Goal: Information Seeking & Learning: Learn about a topic

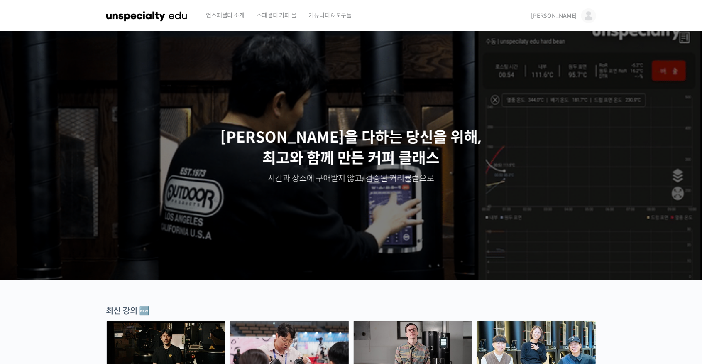
click at [591, 19] on img at bounding box center [589, 15] width 15 height 15
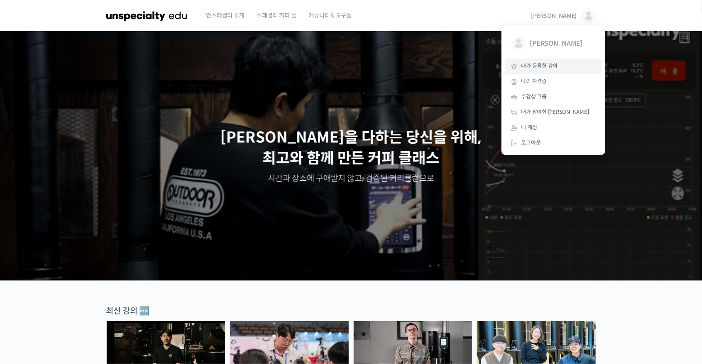
click at [547, 68] on span "내가 등록한 강의" at bounding box center [540, 65] width 37 height 7
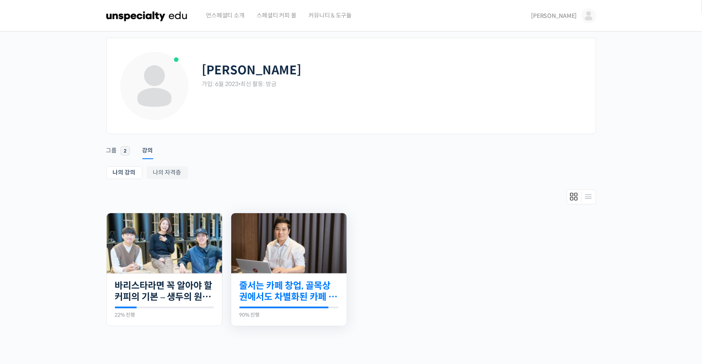
scroll to position [88, 0]
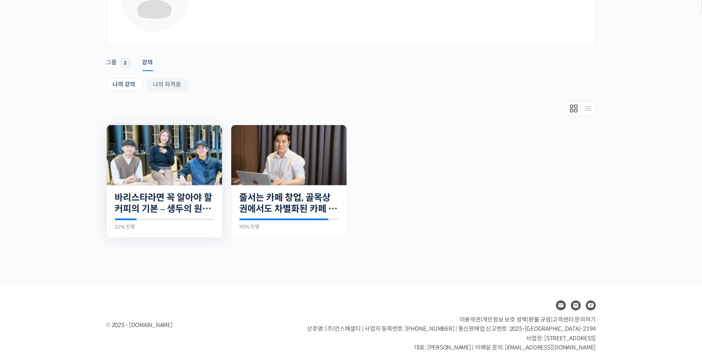
click at [167, 168] on img at bounding box center [164, 155] width 115 height 60
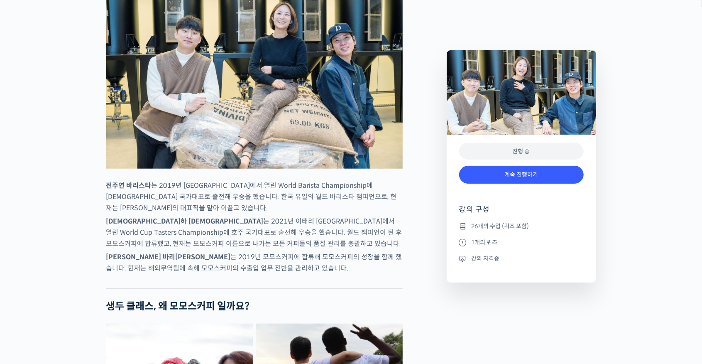
scroll to position [609, 0]
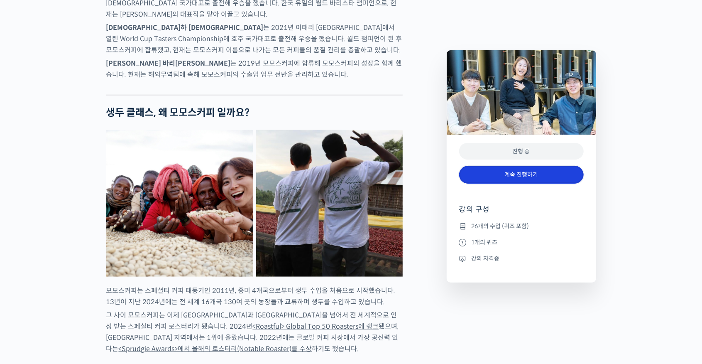
click at [499, 172] on link "계속 진행하기" at bounding box center [521, 175] width 125 height 18
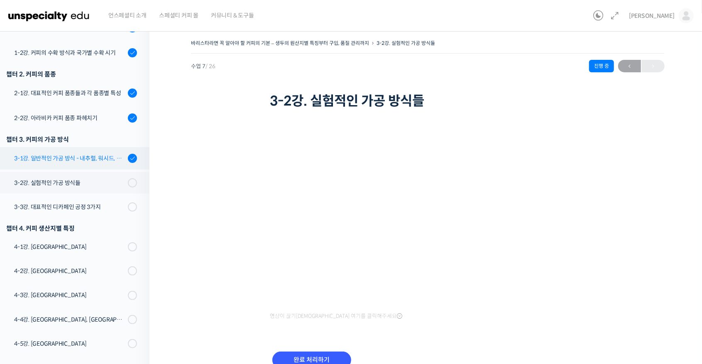
scroll to position [163, 0]
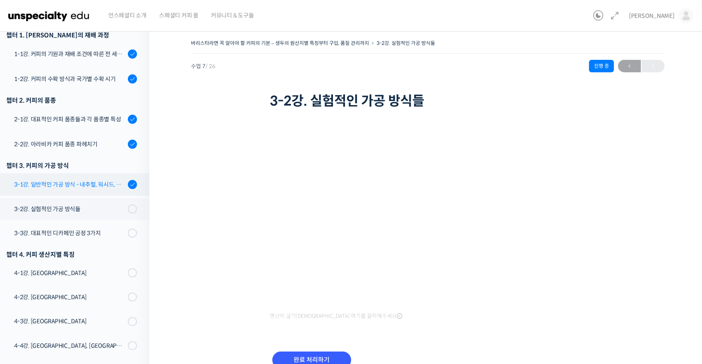
click at [90, 189] on div "3-1강. 일반적인 가공 방식 - 내추럴, 워시드, 허니" at bounding box center [69, 184] width 111 height 9
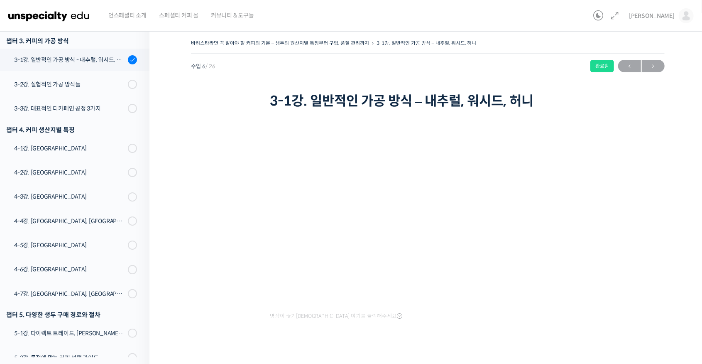
scroll to position [289, 0]
click at [620, 17] on icon at bounding box center [615, 16] width 10 height 10
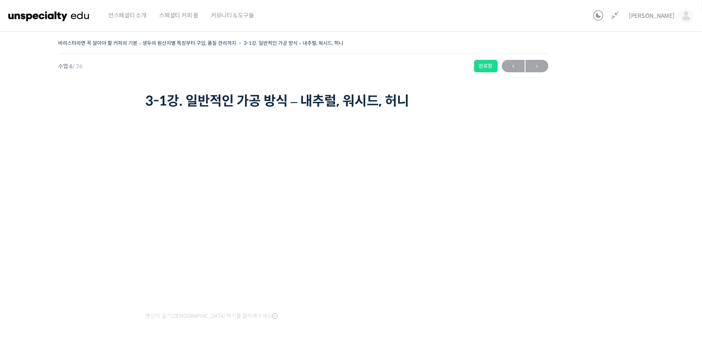
click at [620, 17] on icon at bounding box center [615, 16] width 10 height 10
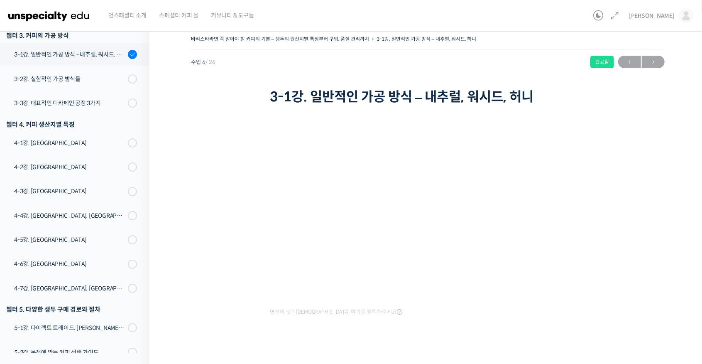
scroll to position [0, 0]
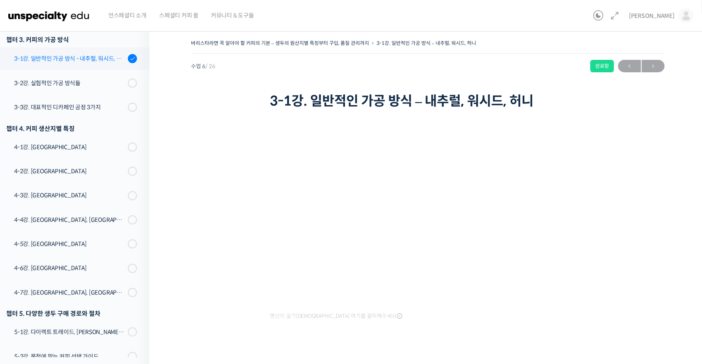
drag, startPoint x: 137, startPoint y: 61, endPoint x: 139, endPoint y: 56, distance: 4.9
click at [139, 56] on link "3-1강. 일반적인 가공 방식 - 내추럴, 워시드, 허니" at bounding box center [73, 58] width 154 height 22
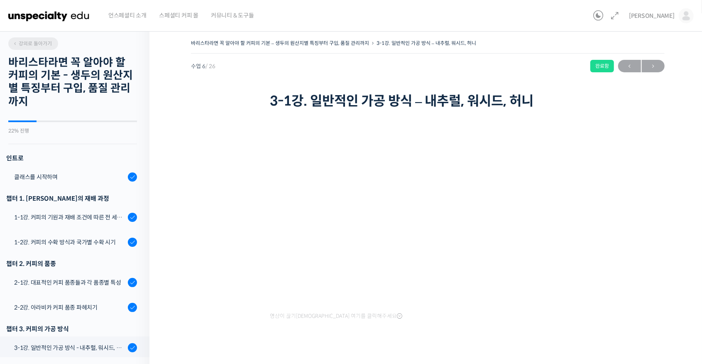
click at [23, 45] on span "강의로 돌아가기" at bounding box center [31, 43] width 39 height 6
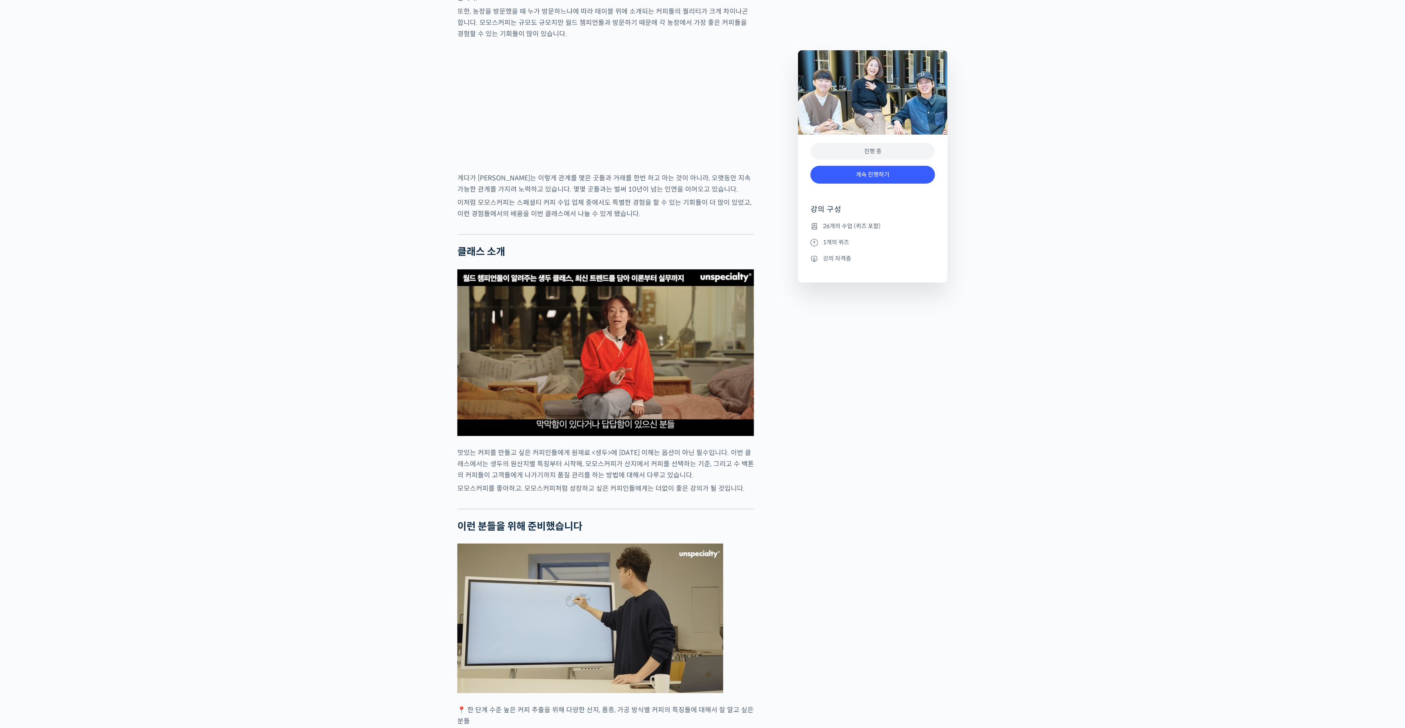
scroll to position [1495, 0]
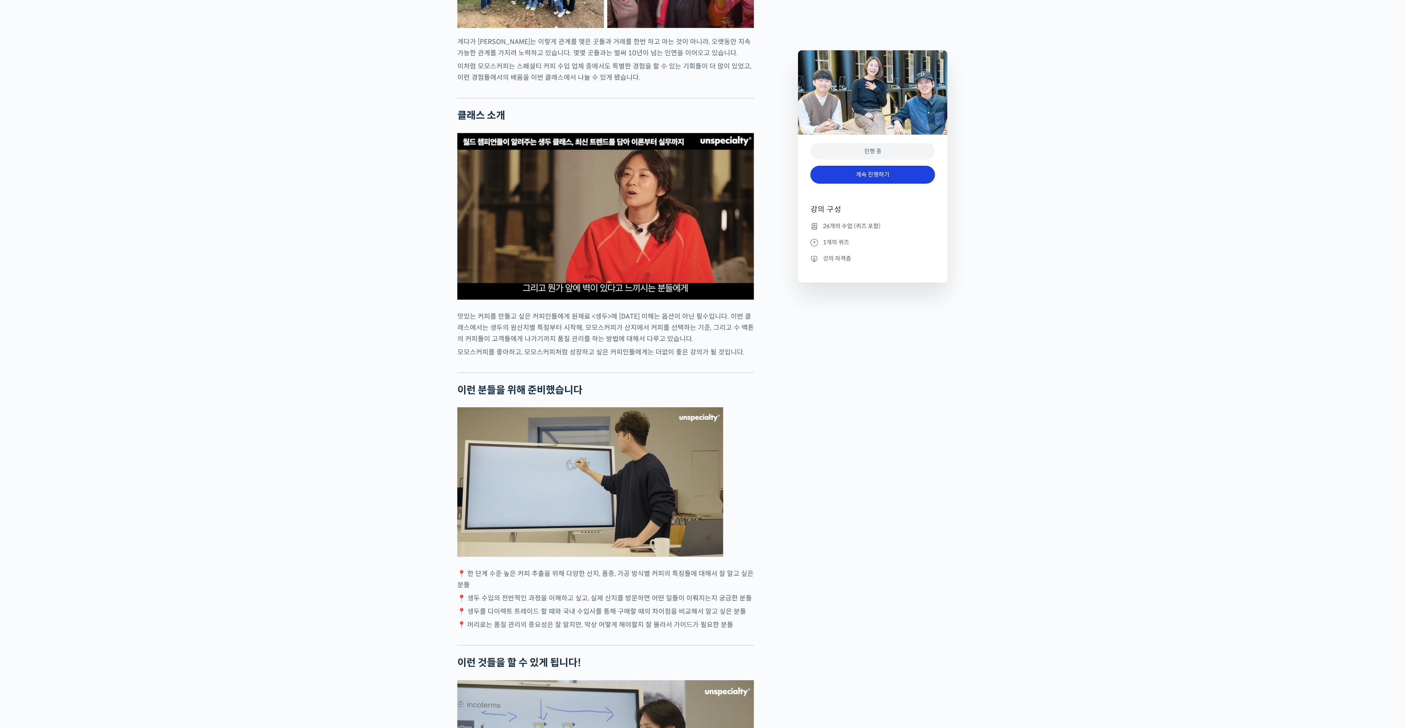
click at [702, 180] on link "계속 진행하기" at bounding box center [872, 175] width 125 height 18
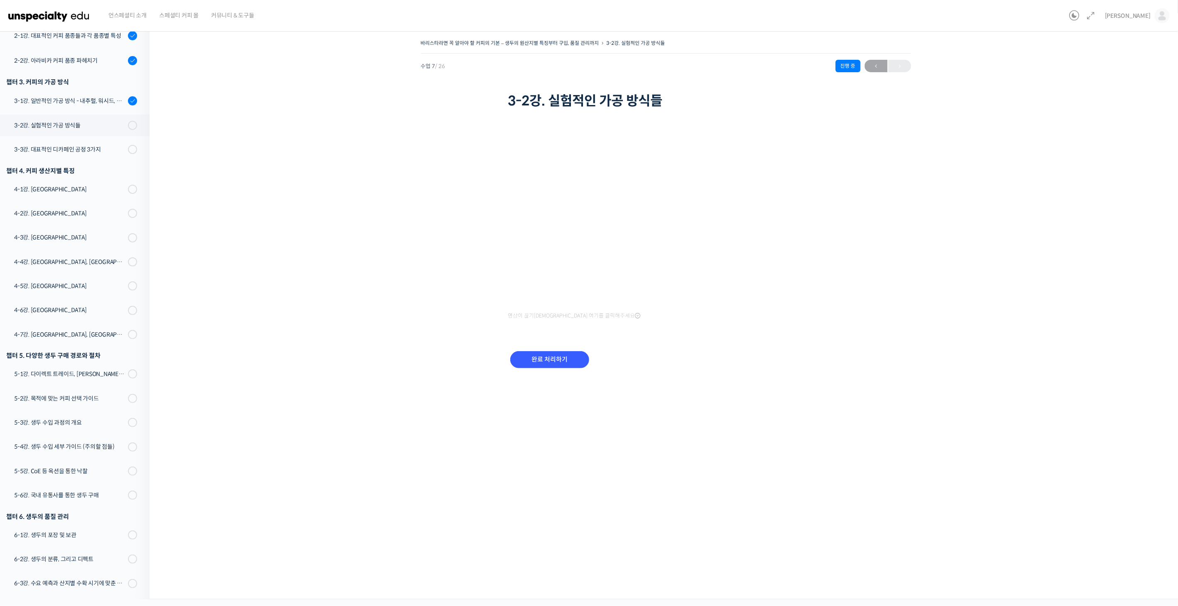
scroll to position [247, 0]
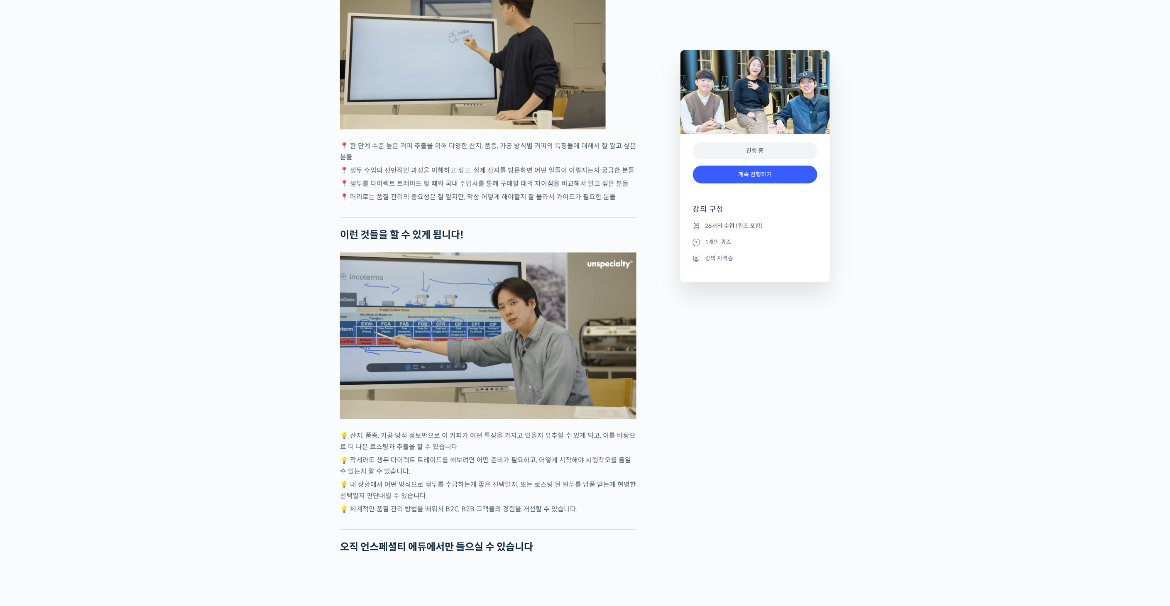
scroll to position [1807, 0]
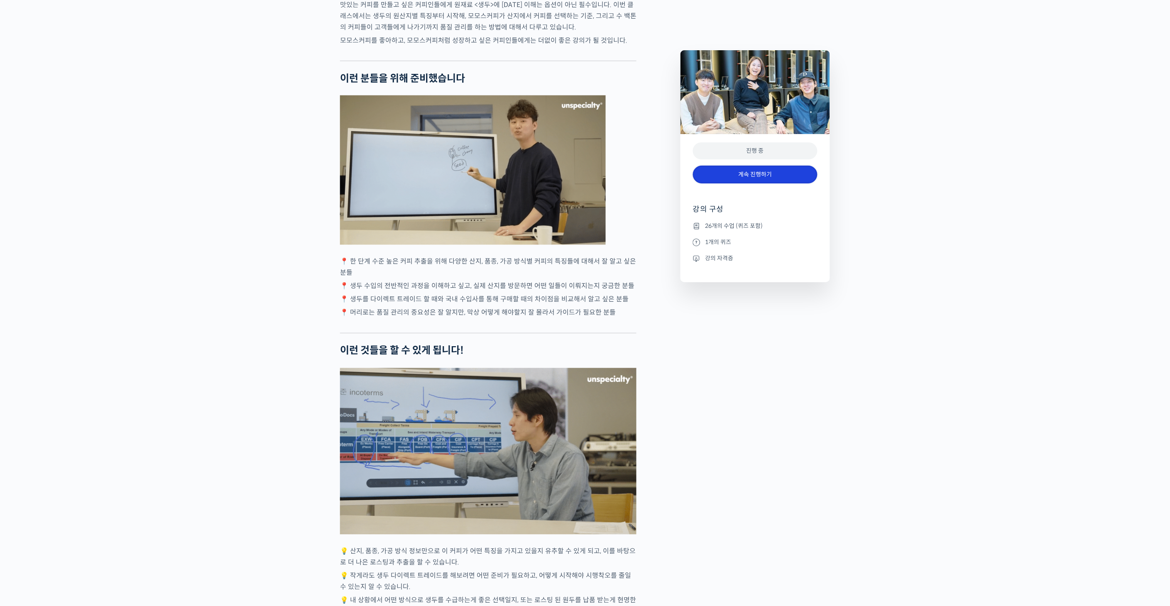
click at [723, 176] on link "계속 진행하기" at bounding box center [755, 175] width 125 height 18
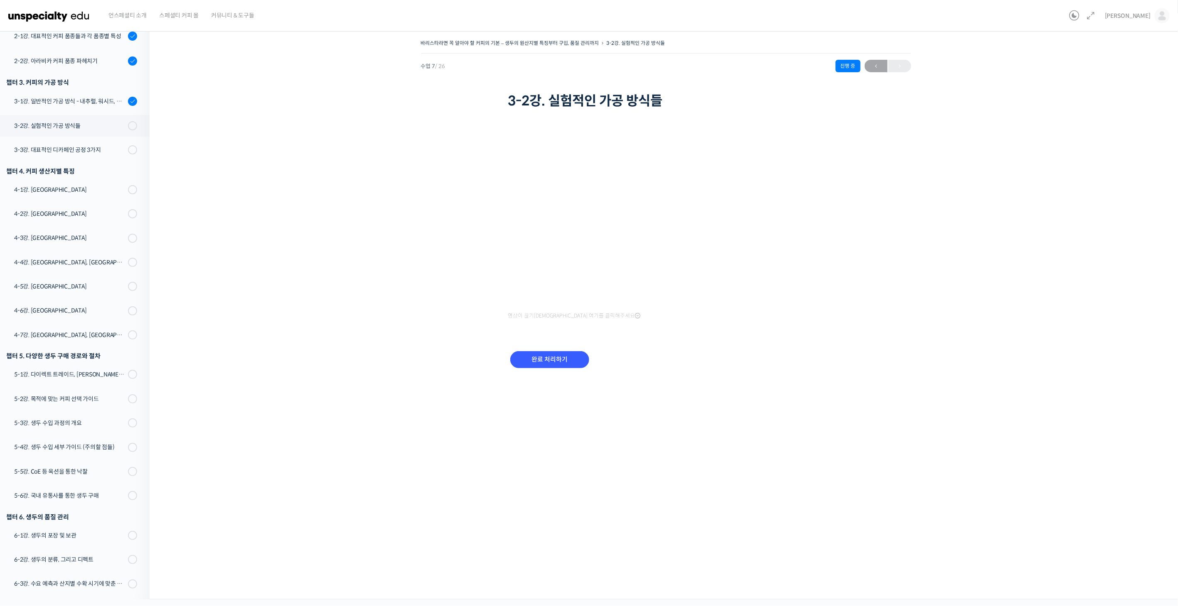
scroll to position [99, 0]
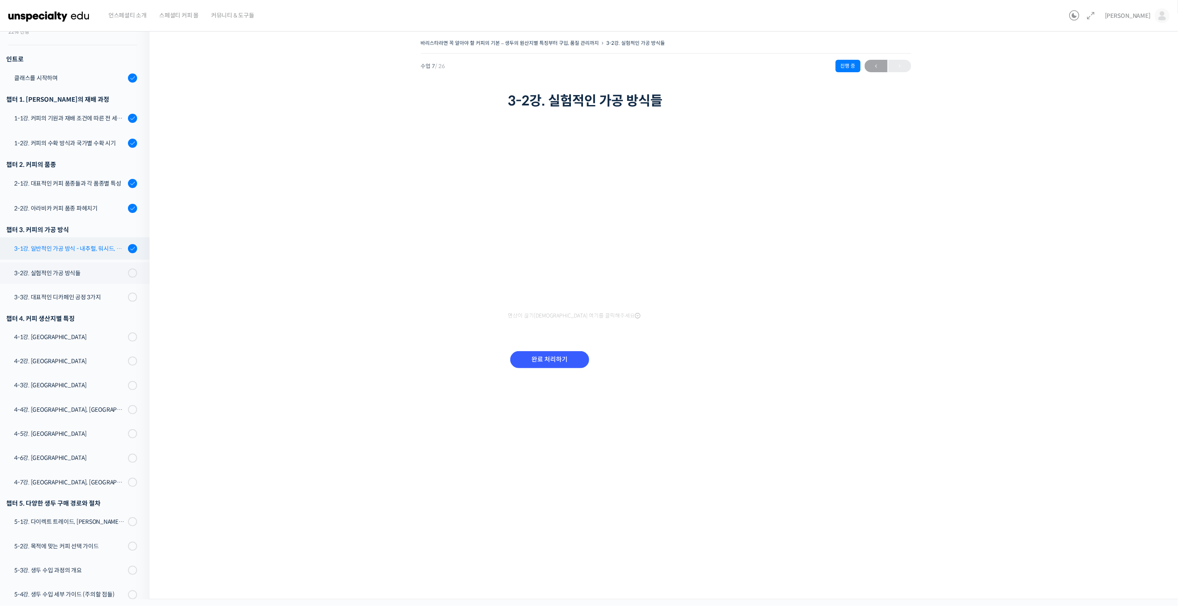
click at [76, 243] on link "3-1강. 일반적인 가공 방식 - 내추럴, 워시드, 허니" at bounding box center [73, 249] width 154 height 22
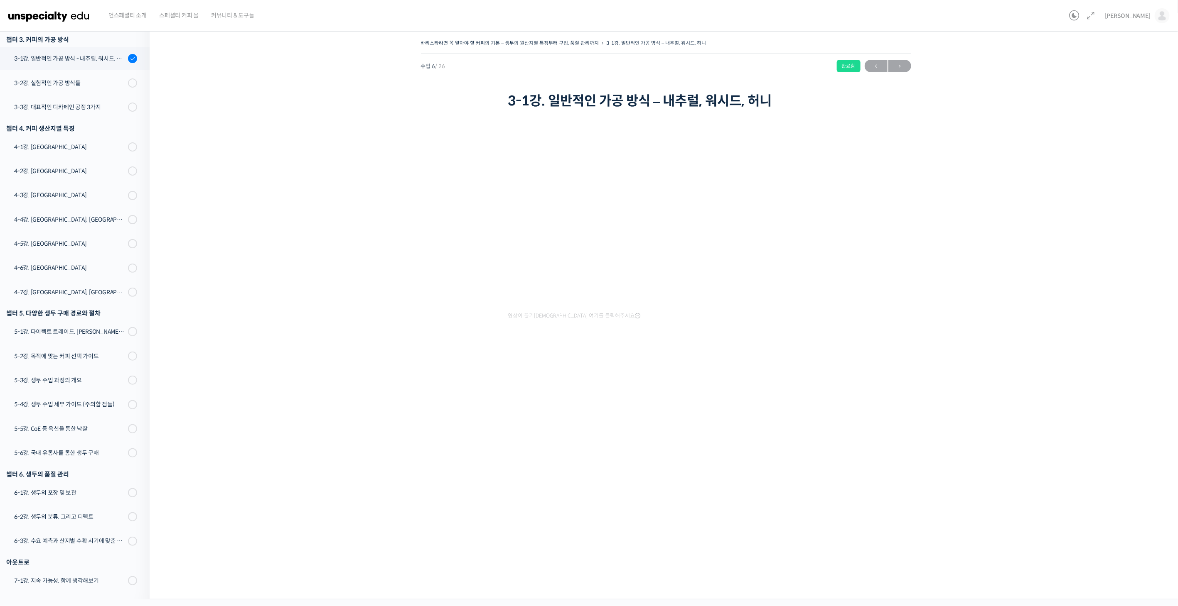
scroll to position [289, 0]
